Goal: Find specific page/section: Find specific page/section

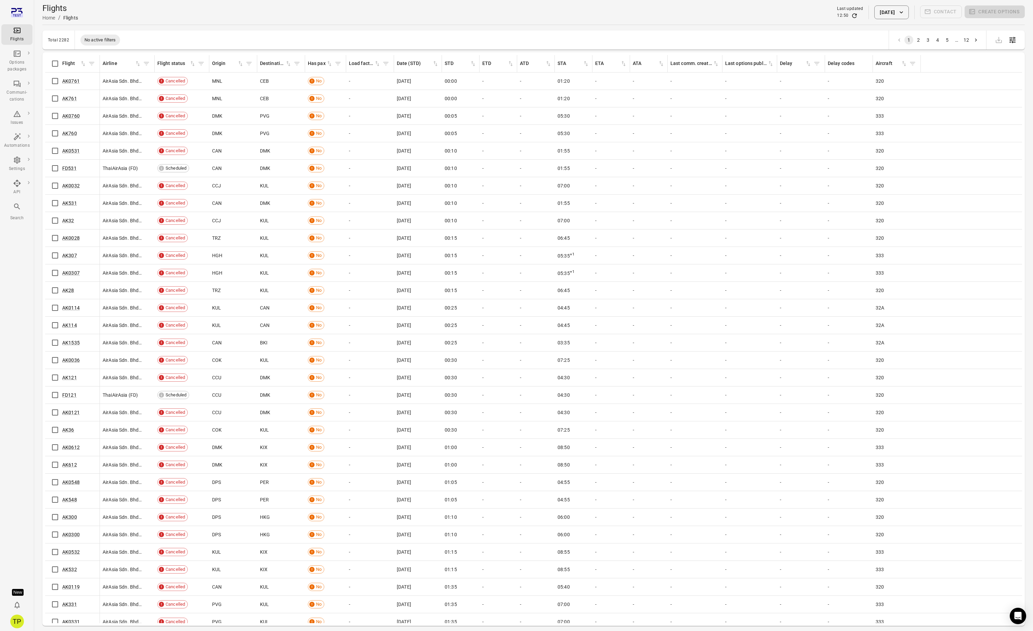
click at [46, 122] on td "AK0760" at bounding box center [72, 115] width 55 height 17
click at [44, 121] on link "General" at bounding box center [57, 120] width 51 height 13
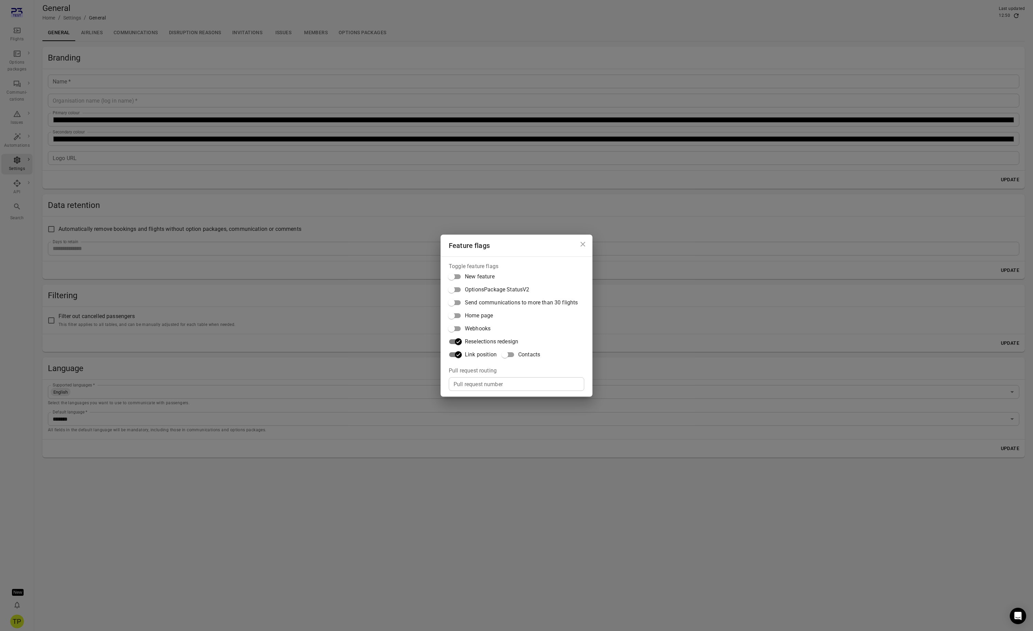
click at [297, 487] on div "Feature flags Toggle feature flags New feature OptionsPackage StatusV2 Send com…" at bounding box center [516, 315] width 1033 height 631
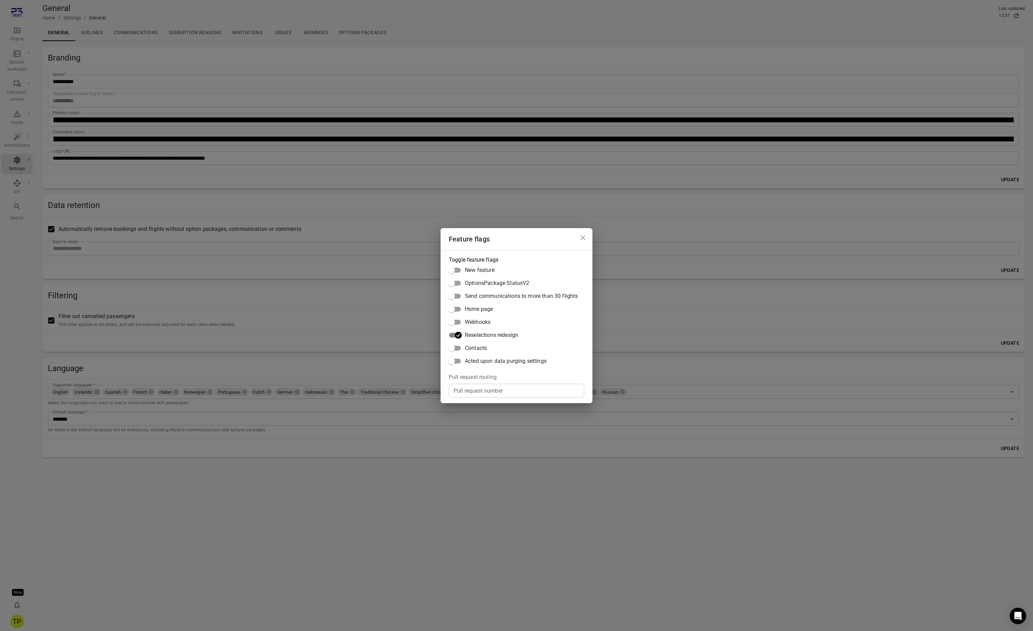
click at [582, 237] on icon "Close dialog" at bounding box center [583, 238] width 8 height 8
